Goal: Information Seeking & Learning: Learn about a topic

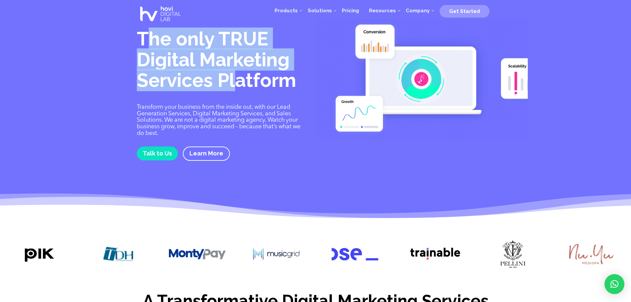
drag, startPoint x: 170, startPoint y: 44, endPoint x: 243, endPoint y: 80, distance: 81.6
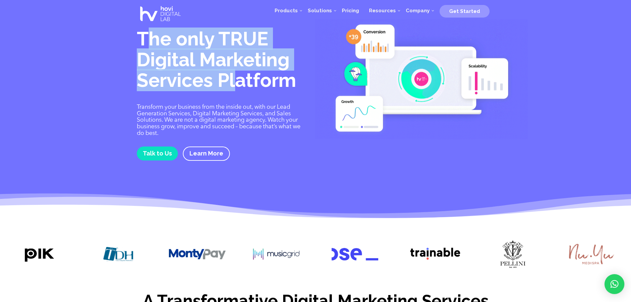
click at [239, 79] on h1 "The only TRUE Digital Marketing Services Platform" at bounding box center [221, 61] width 169 height 66
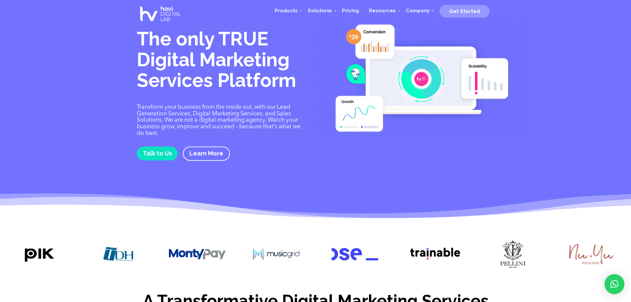
click at [243, 80] on h1 "The only TRUE Digital Marketing Services Platform" at bounding box center [221, 61] width 169 height 66
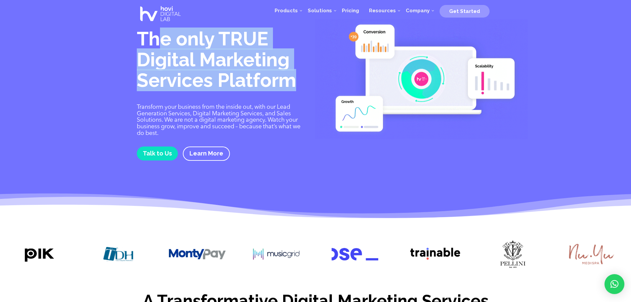
drag, startPoint x: 186, startPoint y: 57, endPoint x: 133, endPoint y: 25, distance: 61.7
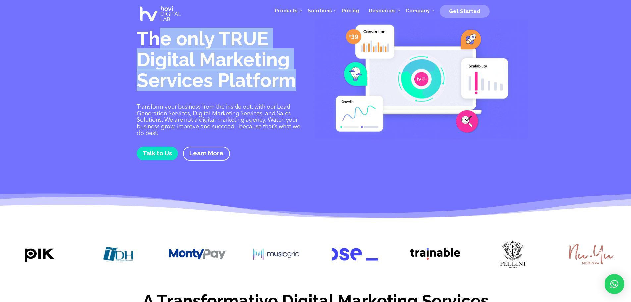
click at [139, 29] on h1 "The only TRUE Digital Marketing Services Platform" at bounding box center [221, 61] width 169 height 66
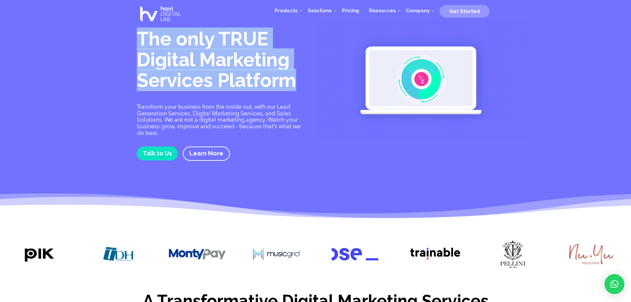
click at [161, 41] on h1 "The only TRUE Digital Marketing Services Platform" at bounding box center [221, 61] width 169 height 66
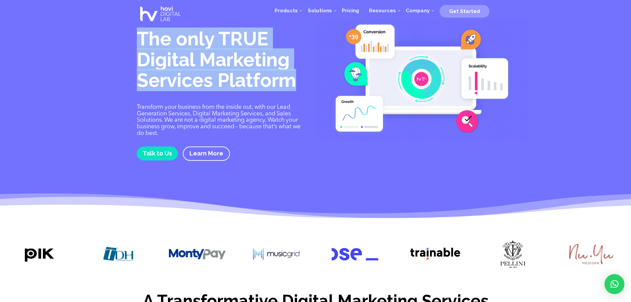
drag, startPoint x: 139, startPoint y: 34, endPoint x: 299, endPoint y: 95, distance: 170.8
click at [297, 94] on div "The only TRUE Digital Marketing Services Platform Transform your business from …" at bounding box center [221, 99] width 169 height 145
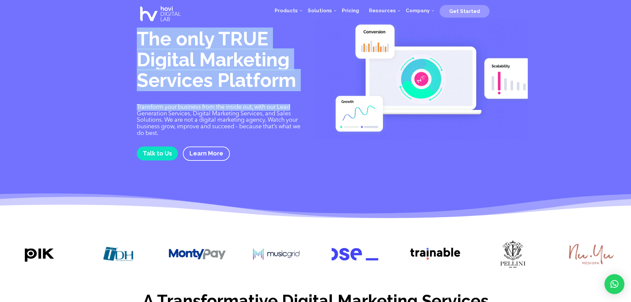
click at [296, 82] on h1 "The only TRUE Digital Marketing Services Platform" at bounding box center [221, 61] width 169 height 66
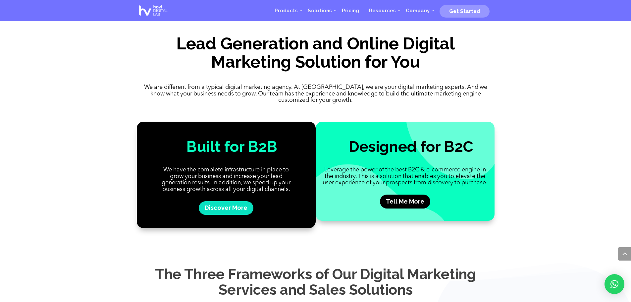
scroll to position [590, 0]
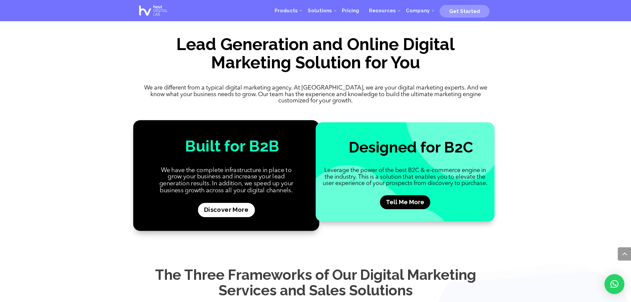
click at [226, 206] on link "Discover More" at bounding box center [226, 210] width 57 height 14
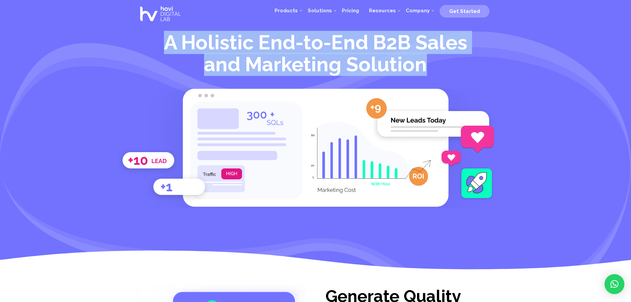
drag, startPoint x: 170, startPoint y: 40, endPoint x: 486, endPoint y: 79, distance: 317.9
click at [491, 79] on div "A Holistic End-to-End B2B Sales and Marketing Solution" at bounding box center [316, 119] width 358 height 176
click at [390, 59] on span "A Holistic End-to-End B2B Sales and Marketing Solution" at bounding box center [315, 53] width 303 height 45
drag, startPoint x: 426, startPoint y: 65, endPoint x: 140, endPoint y: 43, distance: 286.9
click at [140, 43] on h1 "A Holistic End-to-End B2B Sales and Marketing Solution" at bounding box center [316, 54] width 358 height 47
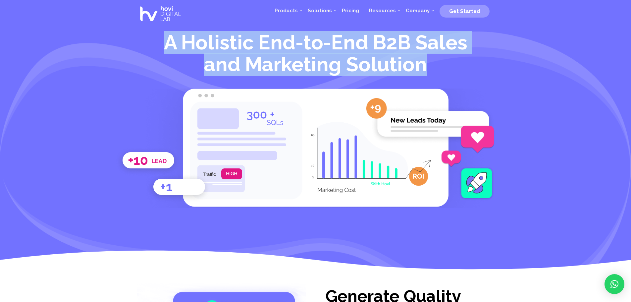
click at [194, 45] on span "A Holistic End-to-End B2B Sales and Marketing Solution" at bounding box center [315, 53] width 303 height 45
drag, startPoint x: 168, startPoint y: 43, endPoint x: 411, endPoint y: 64, distance: 244.3
click at [408, 64] on span "A Holistic End-to-End B2B Sales and Marketing Solution" at bounding box center [315, 53] width 303 height 45
click at [412, 64] on span "A Holistic End-to-End B2B Sales and Marketing Solution" at bounding box center [315, 53] width 303 height 45
drag, startPoint x: 432, startPoint y: 65, endPoint x: 126, endPoint y: 42, distance: 306.4
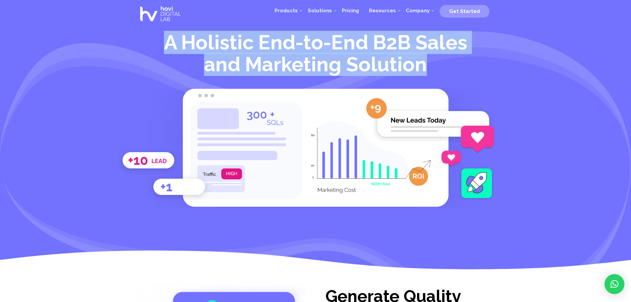
click at [126, 42] on div "A Holistic End-to-End B2B Sales and Marketing Solution" at bounding box center [315, 137] width 631 height 275
click at [268, 47] on span "A Holistic End-to-End B2B Sales and Marketing Solution" at bounding box center [315, 53] width 303 height 45
click at [349, 34] on span "A Holistic End-to-End B2B Sales and Marketing Solution" at bounding box center [315, 53] width 303 height 45
drag, startPoint x: 161, startPoint y: 41, endPoint x: 472, endPoint y: 80, distance: 314.3
click at [472, 80] on div "A Holistic End-to-End B2B Sales and Marketing Solution" at bounding box center [316, 119] width 358 height 176
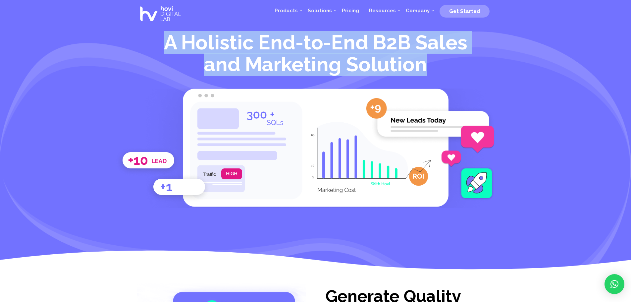
click at [404, 44] on span "A Holistic End-to-End B2B Sales and Marketing Solution" at bounding box center [315, 53] width 303 height 45
